Goal: Information Seeking & Learning: Learn about a topic

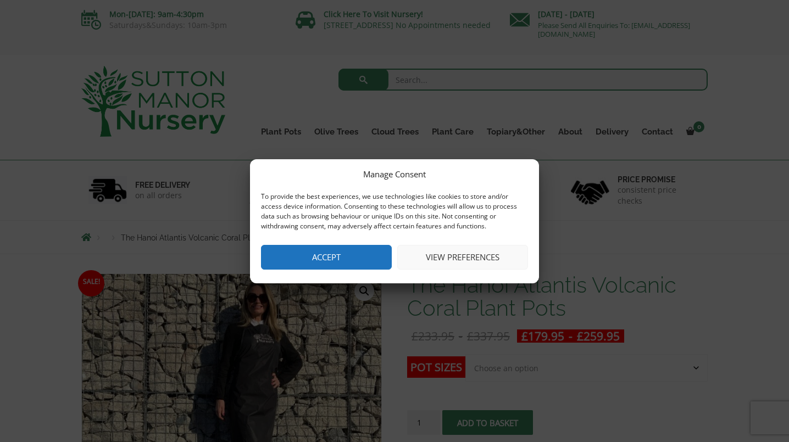
click at [485, 256] on button "View preferences" at bounding box center [462, 257] width 131 height 25
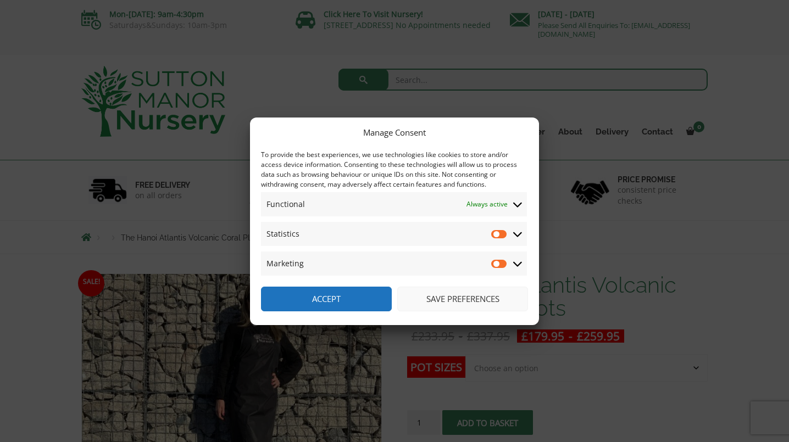
click at [472, 293] on button "Save preferences" at bounding box center [462, 299] width 131 height 25
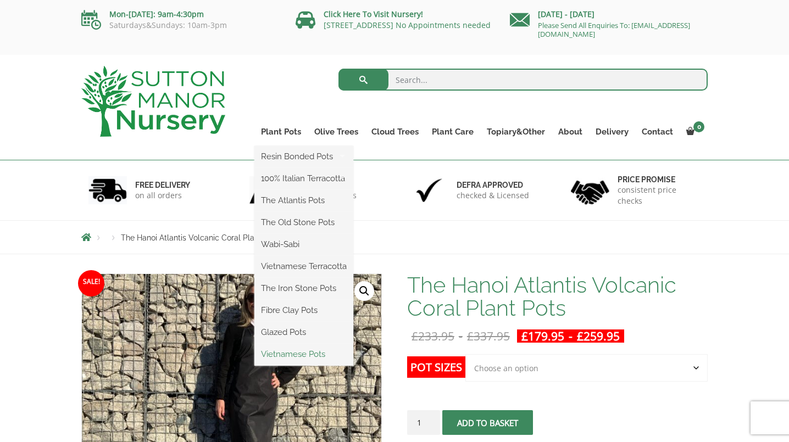
click at [319, 357] on link "Vietnamese Pots" at bounding box center [303, 354] width 99 height 16
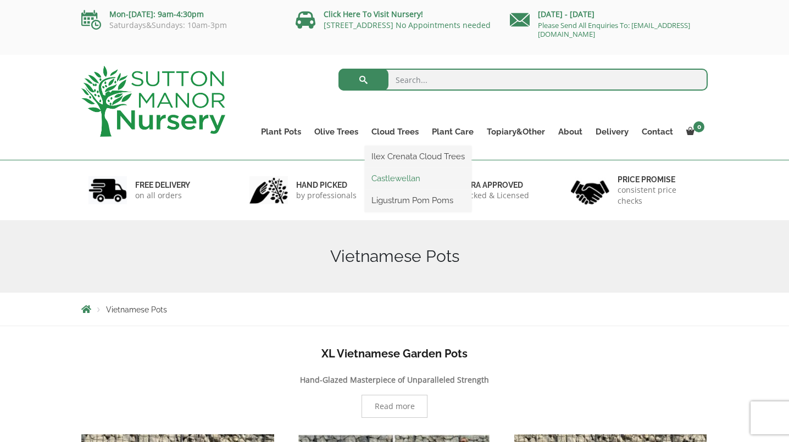
click at [402, 175] on link "Castlewellan" at bounding box center [418, 178] width 107 height 16
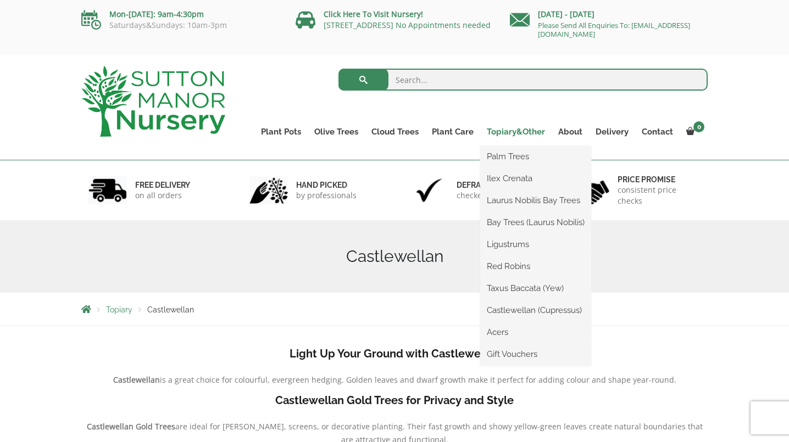
click at [522, 132] on link "Topiary&Other" at bounding box center [515, 131] width 71 height 15
click at [517, 152] on link "Palm Trees" at bounding box center [535, 156] width 111 height 16
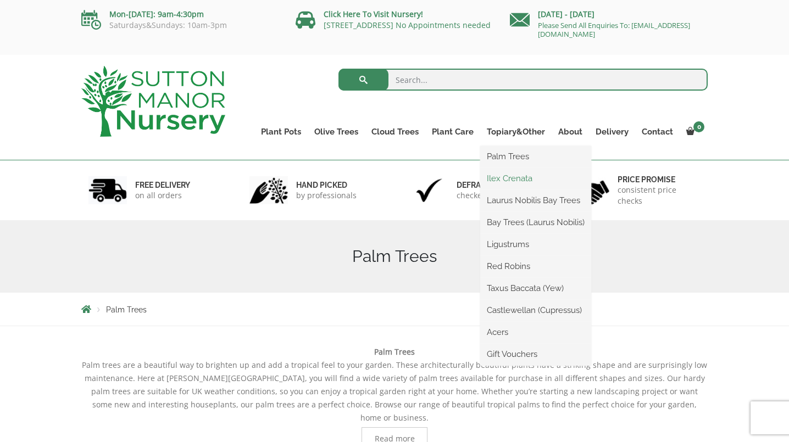
click at [511, 174] on link "Ilex Crenata" at bounding box center [535, 178] width 111 height 16
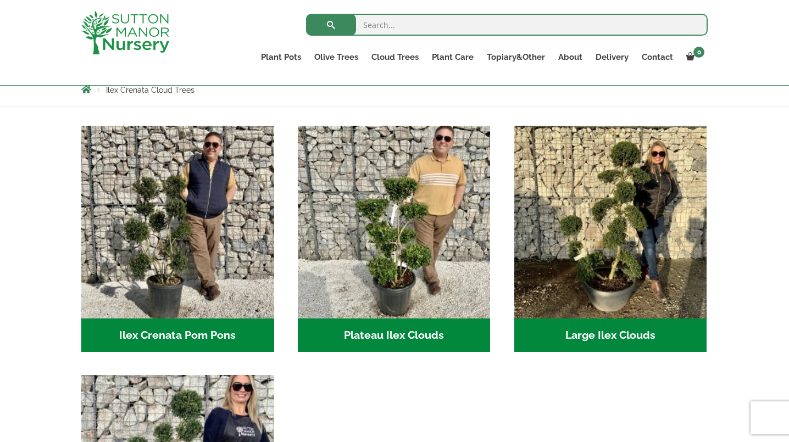
scroll to position [198, 0]
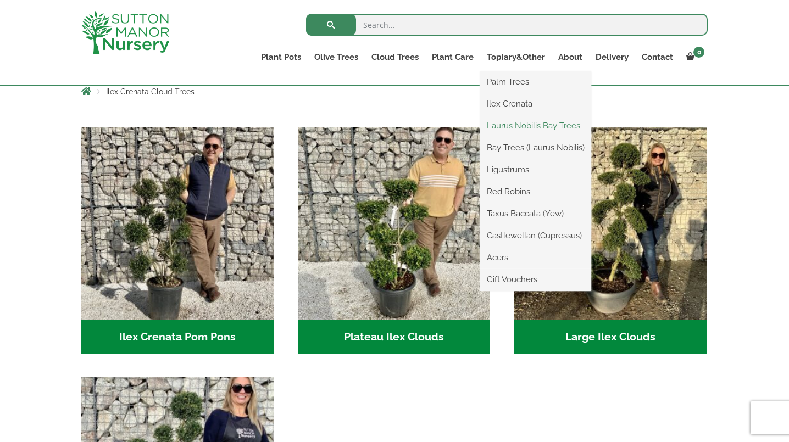
click at [515, 131] on link "Laurus Nobilis Bay Trees" at bounding box center [535, 126] width 111 height 16
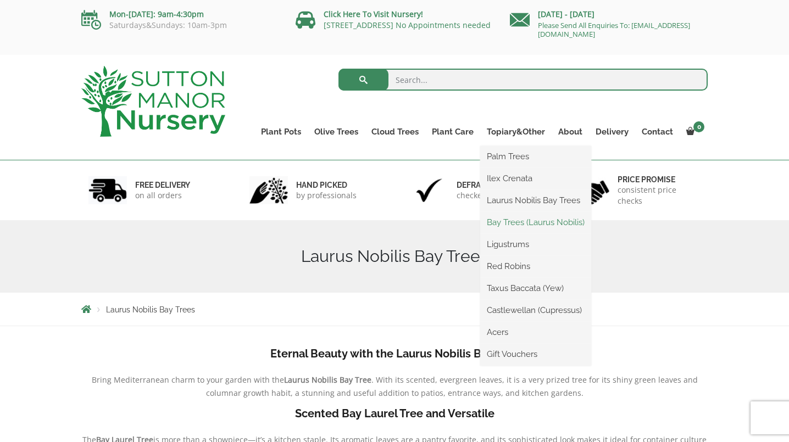
click at [523, 228] on link "Bay Trees (Laurus Nobilis)" at bounding box center [535, 222] width 111 height 16
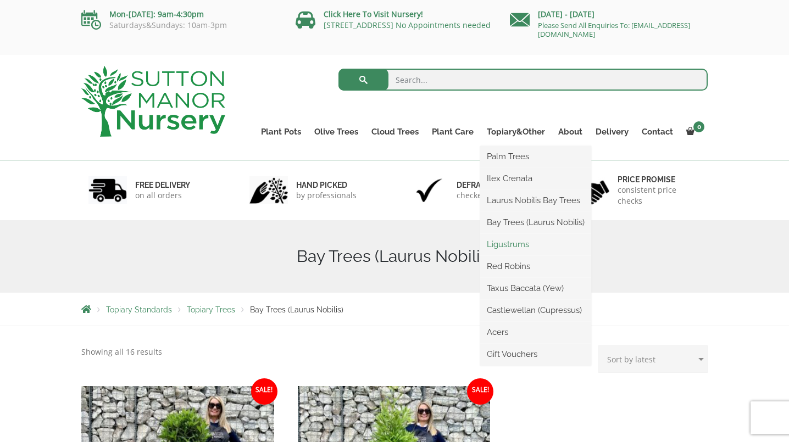
click at [517, 245] on link "Ligustrums" at bounding box center [535, 244] width 111 height 16
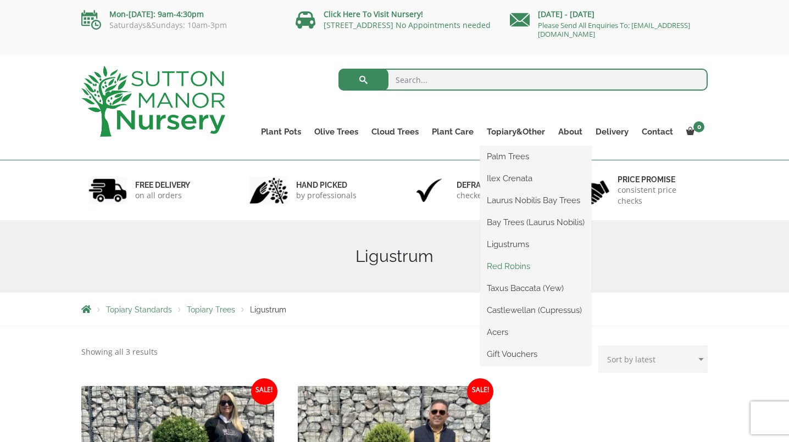
click at [515, 267] on link "Red Robins" at bounding box center [535, 266] width 111 height 16
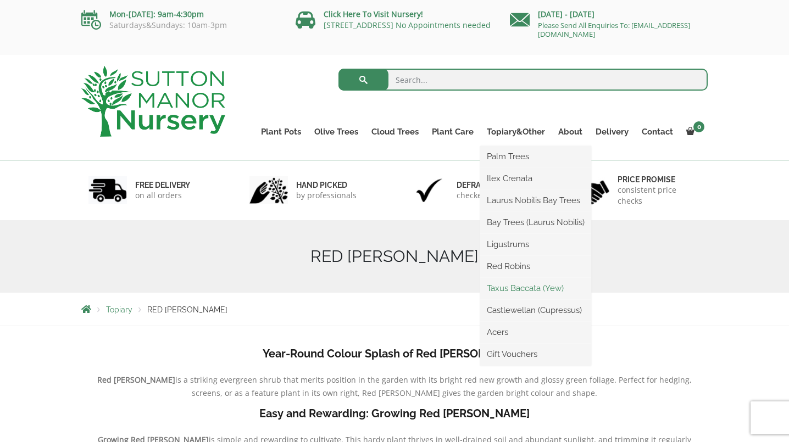
click at [517, 287] on link "Taxus Baccata (Yew)" at bounding box center [535, 288] width 111 height 16
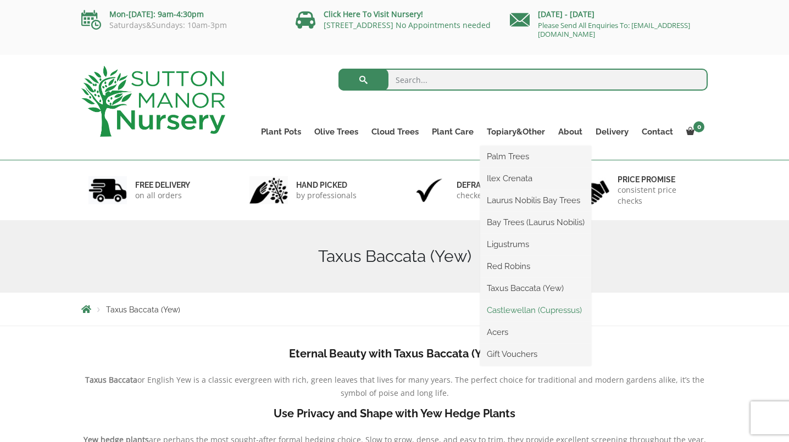
click at [529, 317] on link "Castlewellan (Cupressus)" at bounding box center [535, 310] width 111 height 16
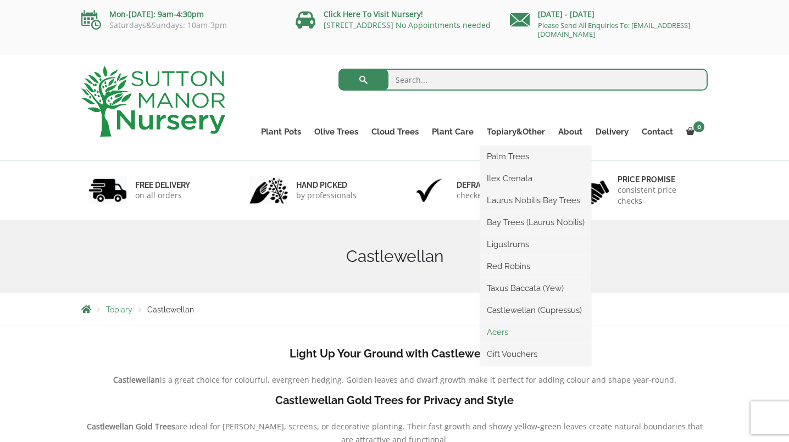
click at [507, 336] on link "Acers" at bounding box center [535, 332] width 111 height 16
